Goal: Check status

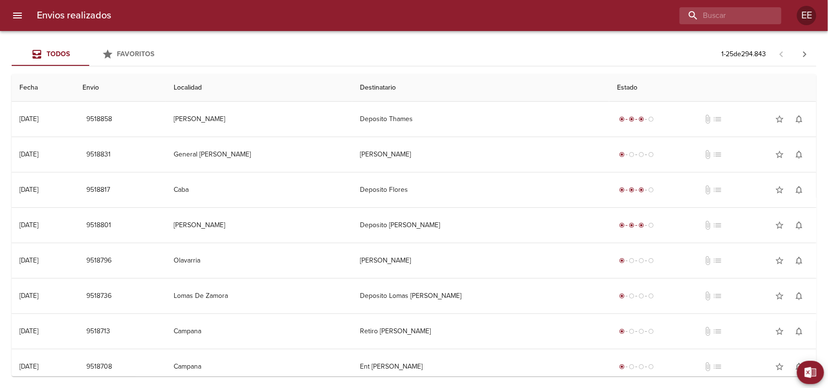
click at [699, 3] on div "Envios realizados EE" at bounding box center [414, 15] width 828 height 31
click at [701, 13] on input "buscar" at bounding box center [702, 15] width 124 height 17
paste input "[PERSON_NAME]"
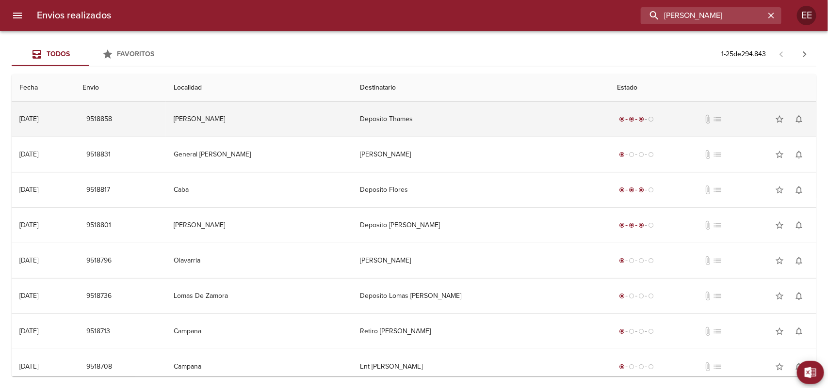
type input "[PERSON_NAME]"
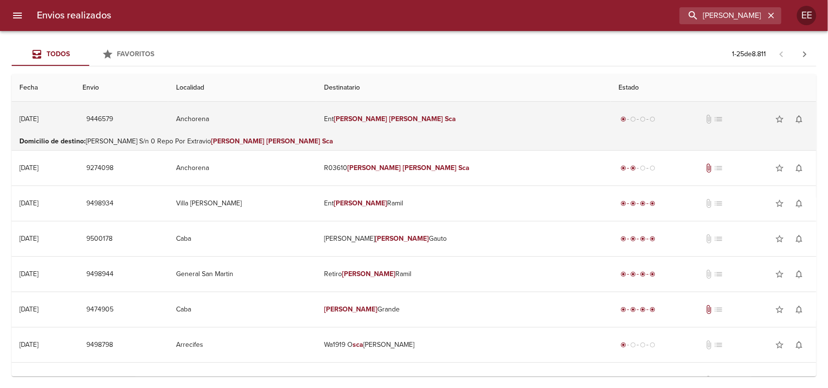
click at [511, 132] on td "Ent [PERSON_NAME]" at bounding box center [463, 119] width 294 height 35
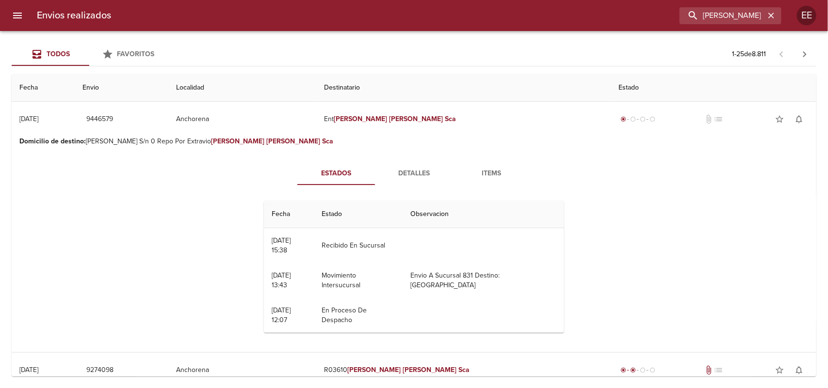
click at [417, 173] on span "Detalles" at bounding box center [414, 174] width 66 height 12
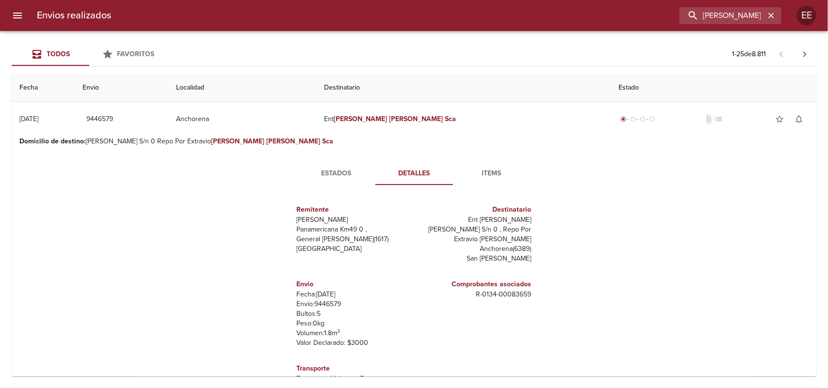
click at [485, 169] on span "Items" at bounding box center [492, 174] width 66 height 12
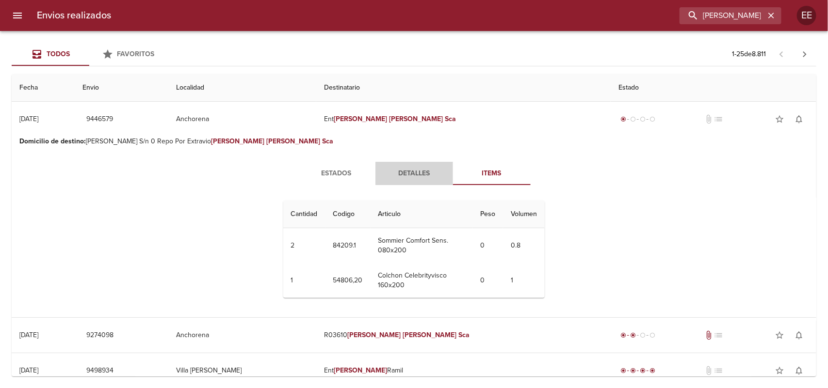
click at [409, 168] on span "Detalles" at bounding box center [414, 174] width 66 height 12
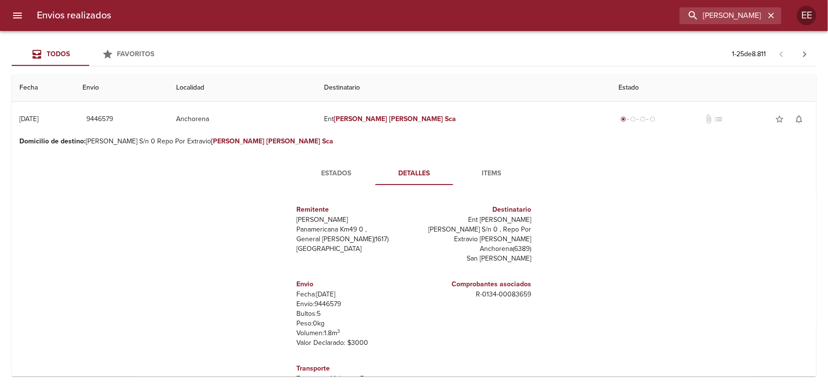
click at [335, 177] on span "Estados" at bounding box center [336, 174] width 66 height 12
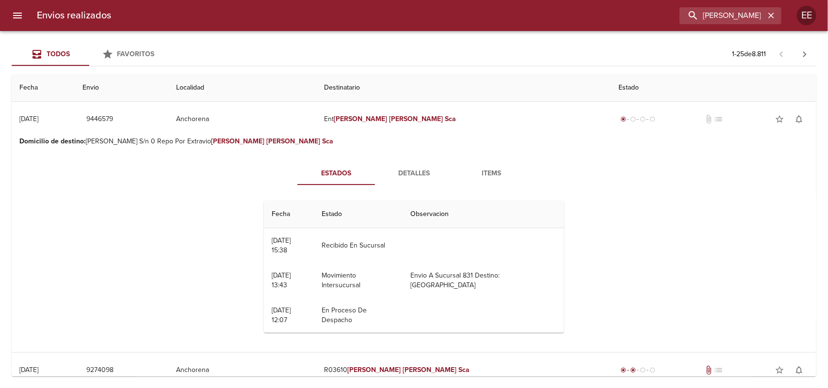
click at [197, 203] on div "Estados Detalles Items Fecha Estado Observacion 04/08 [DATE] 15:38 Recibido En …" at bounding box center [413, 251] width 789 height 202
